Goal: Transaction & Acquisition: Purchase product/service

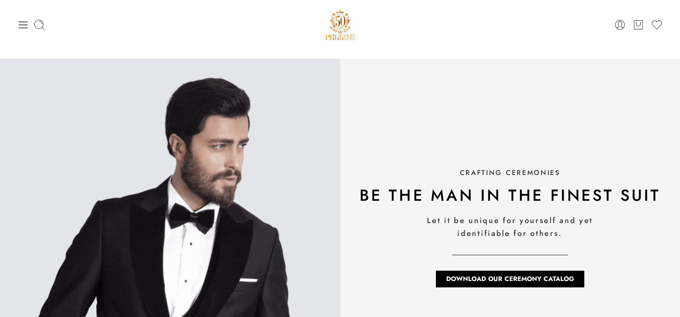
scroll to position [944, 0]
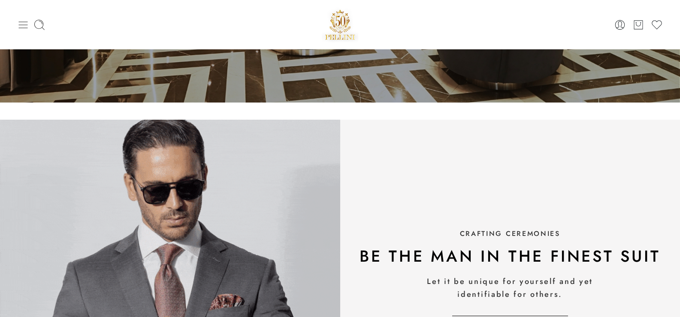
click at [24, 28] on icon at bounding box center [23, 25] width 12 height 12
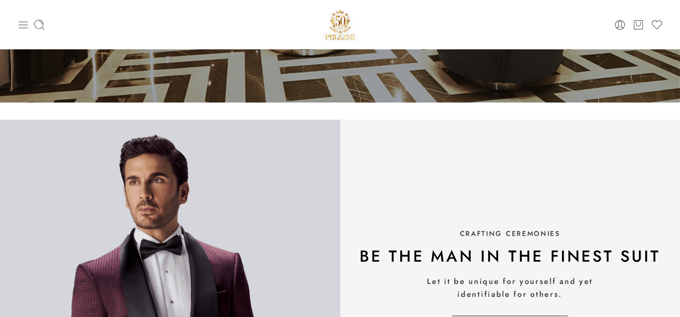
click at [21, 28] on icon at bounding box center [23, 25] width 12 height 12
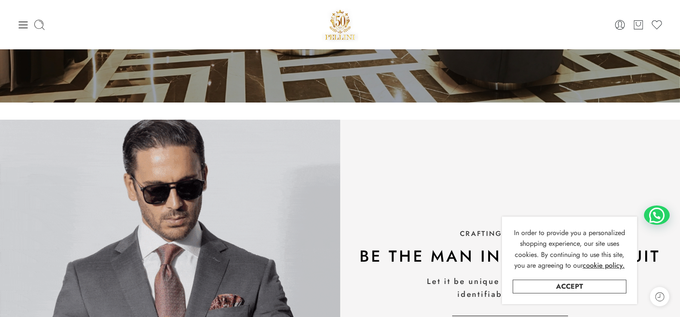
scroll to position [0, 0]
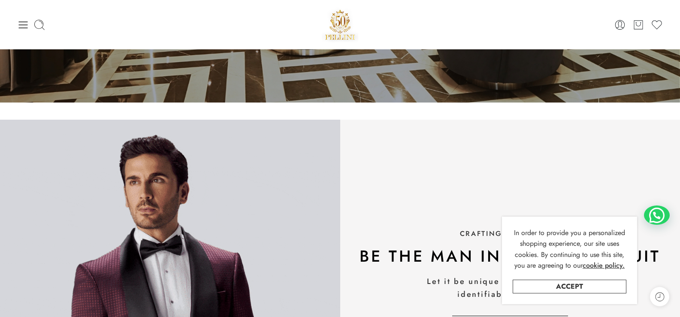
click at [23, 26] on icon at bounding box center [23, 25] width 12 height 12
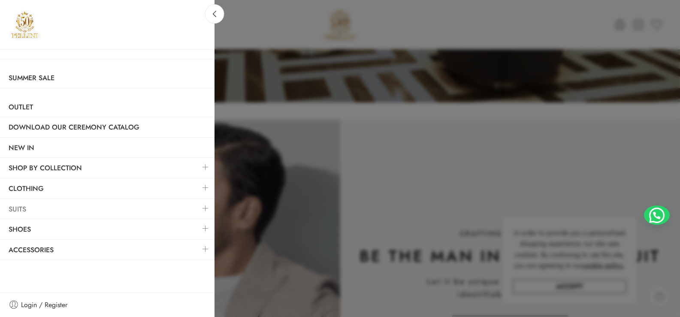
click at [25, 207] on link "Suits" at bounding box center [107, 209] width 214 height 20
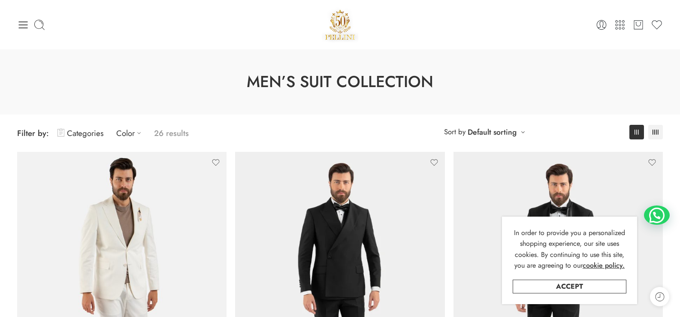
click at [23, 25] on icon at bounding box center [23, 25] width 12 height 12
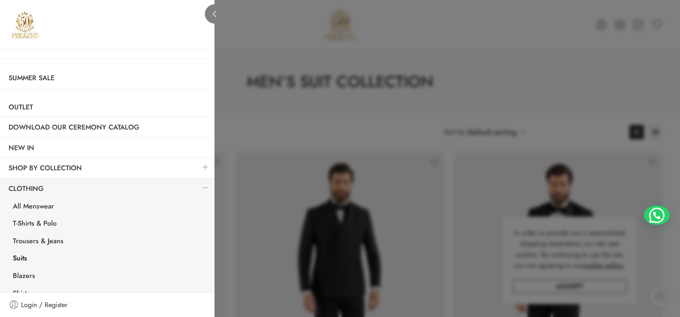
click at [214, 20] on link at bounding box center [214, 13] width 19 height 19
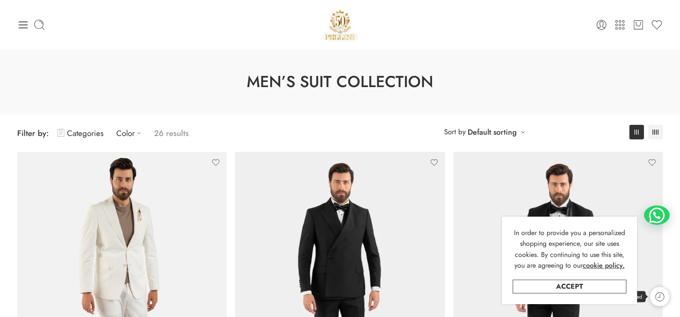
click at [658, 299] on icon at bounding box center [659, 296] width 11 height 11
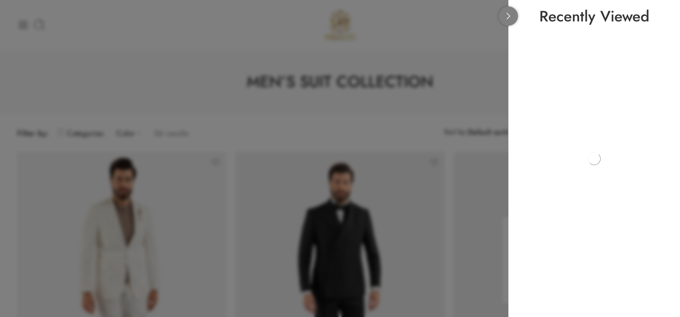
click at [515, 17] on link at bounding box center [508, 15] width 19 height 19
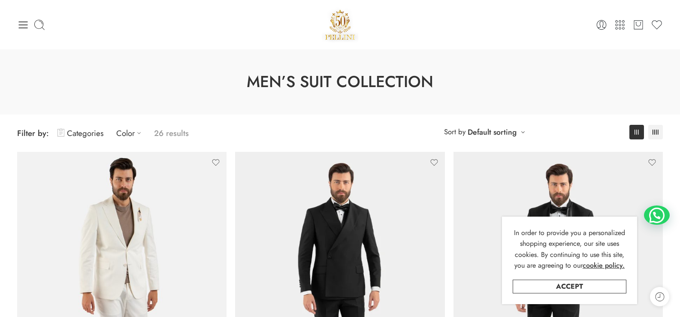
click at [487, 101] on div "Men’s Suit Collection" at bounding box center [340, 81] width 680 height 65
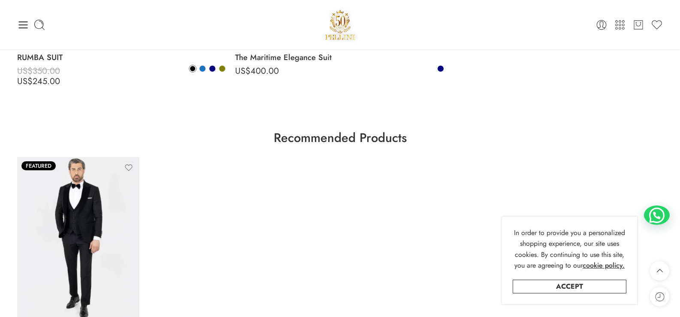
scroll to position [3003, 0]
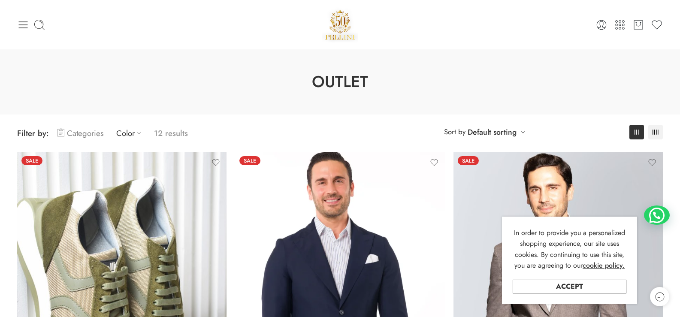
click at [73, 137] on link "Categories" at bounding box center [80, 133] width 46 height 20
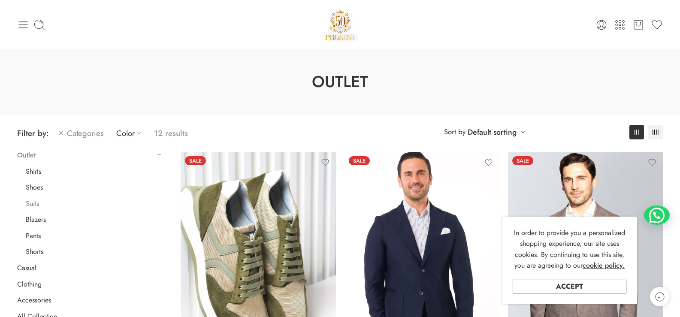
click at [36, 203] on link "Suits" at bounding box center [32, 203] width 13 height 9
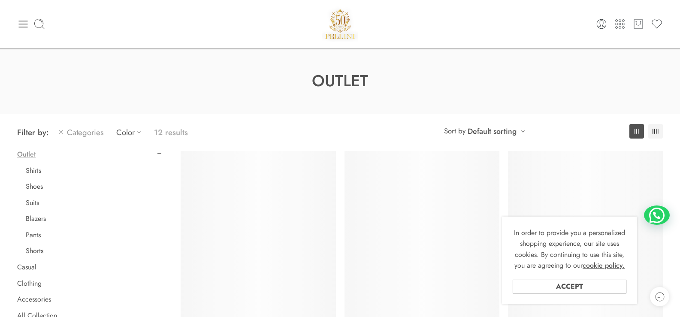
scroll to position [67, 0]
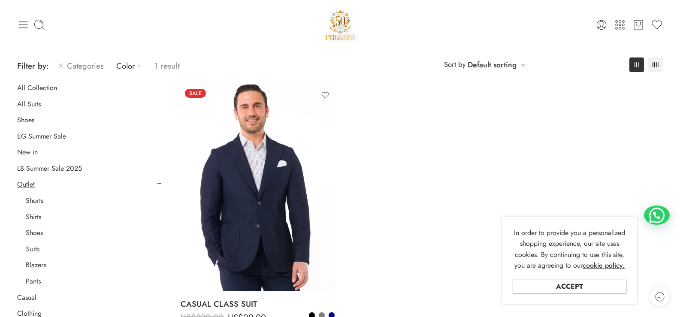
click at [61, 67] on icon at bounding box center [60, 65] width 7 height 10
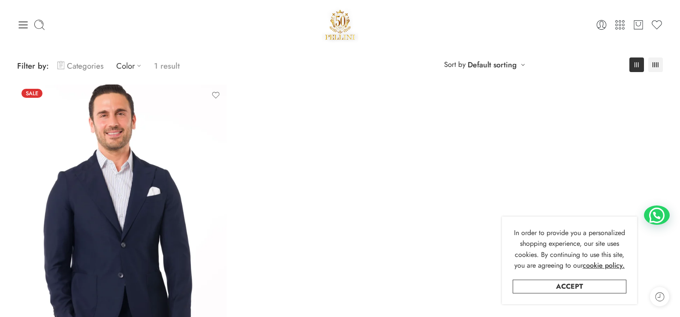
click at [76, 69] on link "Categories" at bounding box center [80, 66] width 46 height 20
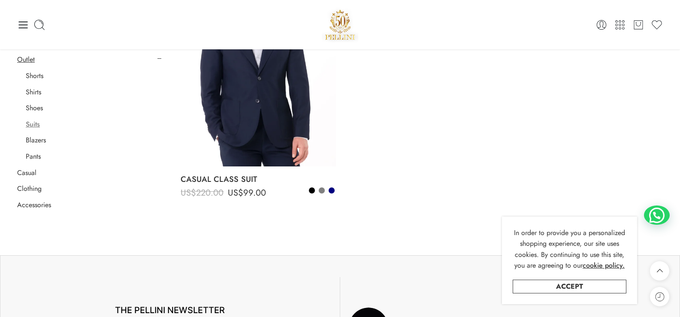
scroll to position [110, 0]
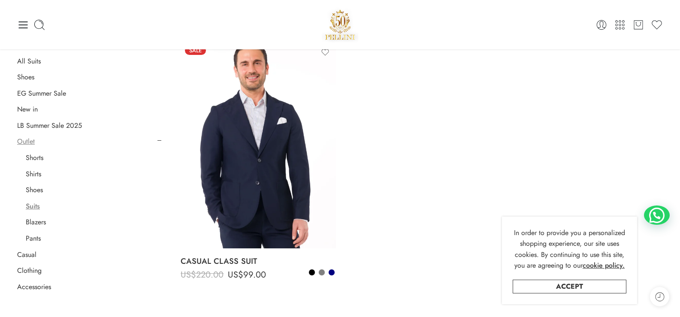
click at [30, 141] on link "Outlet" at bounding box center [26, 141] width 18 height 9
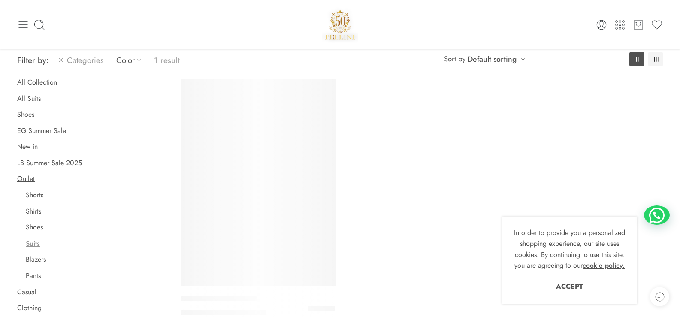
scroll to position [67, 0]
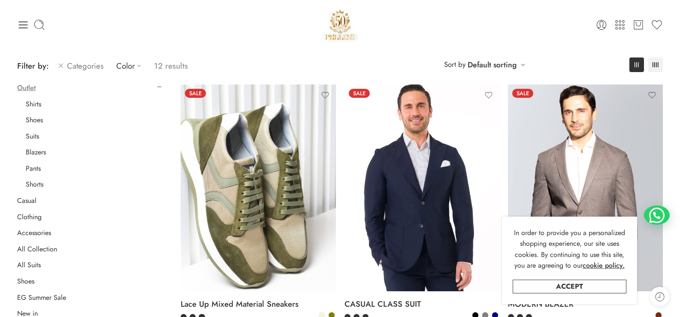
click at [62, 64] on icon at bounding box center [60, 65] width 7 height 10
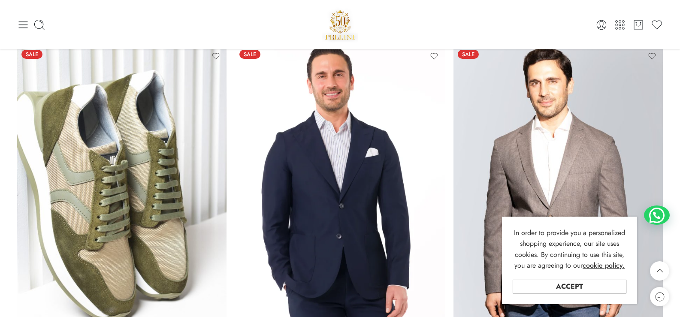
scroll to position [0, 0]
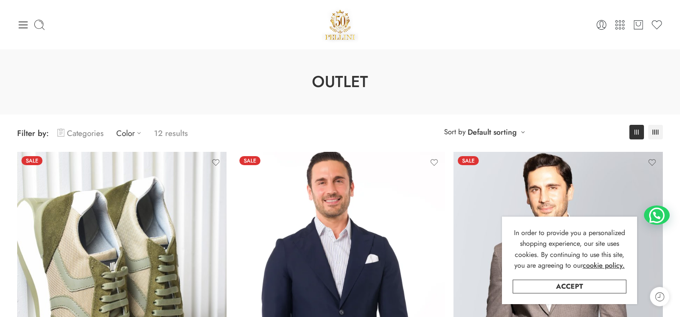
click at [65, 129] on link "Categories" at bounding box center [80, 133] width 46 height 20
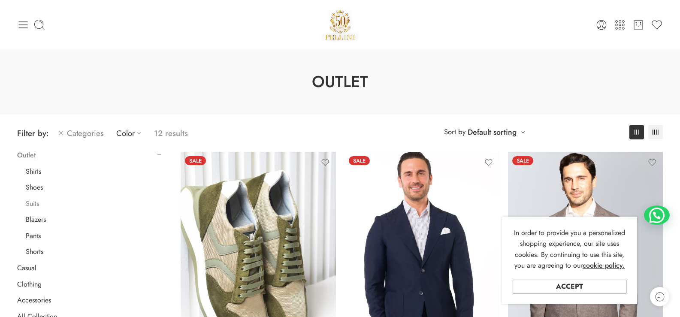
click at [34, 204] on link "Suits" at bounding box center [32, 203] width 13 height 9
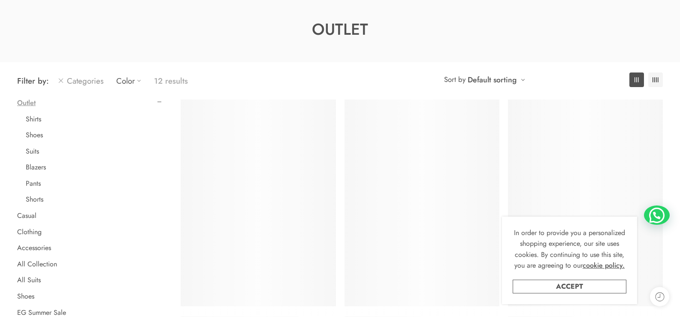
scroll to position [67, 0]
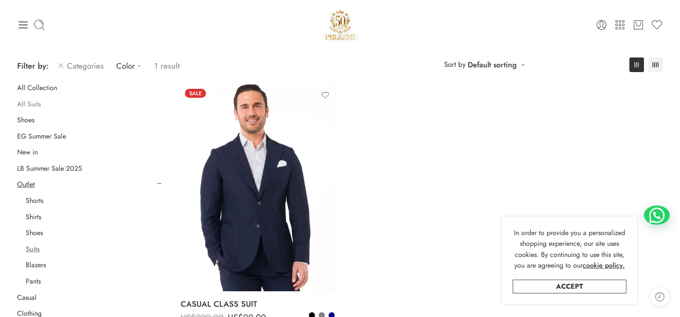
click at [38, 105] on link "All Suits" at bounding box center [29, 104] width 24 height 9
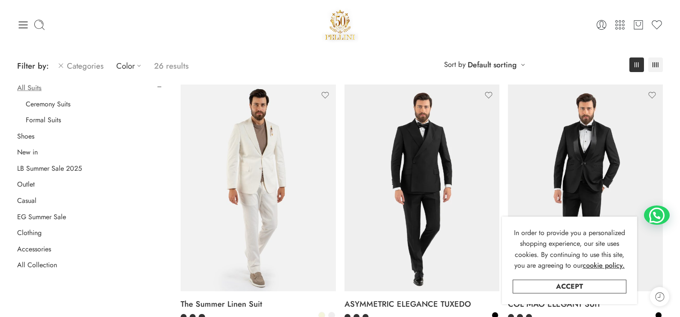
click at [59, 65] on icon at bounding box center [60, 65] width 7 height 10
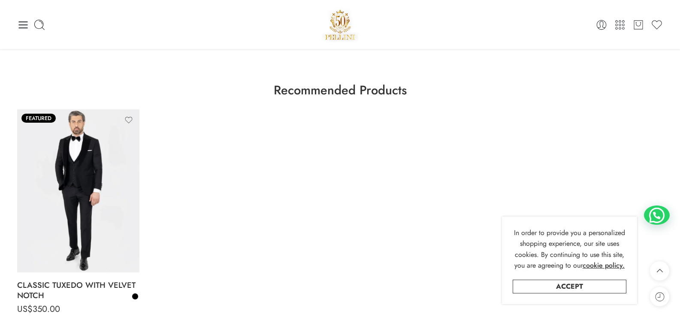
scroll to position [2999, 0]
